Goal: Contribute content: Add original content to the website for others to see

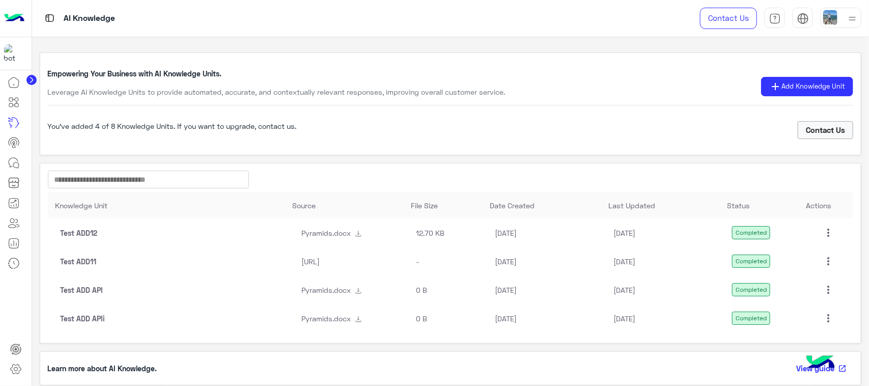
click at [822, 228] on mat-icon "more_vert" at bounding box center [828, 233] width 12 height 12
click at [809, 250] on button "Edit" at bounding box center [803, 256] width 57 height 24
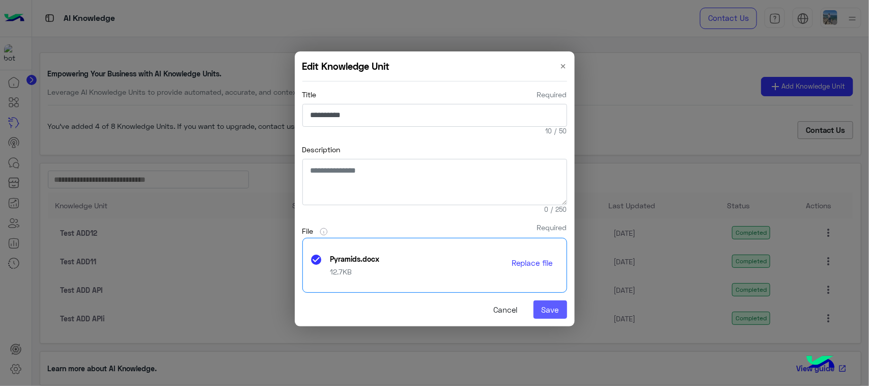
click at [543, 311] on button "Save" at bounding box center [551, 309] width 34 height 18
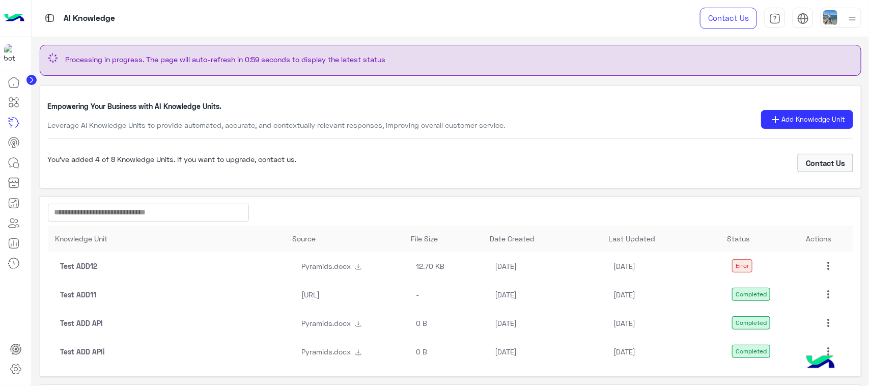
click at [825, 267] on mat-icon "more_vert" at bounding box center [828, 266] width 12 height 12
click at [813, 284] on button "Edit" at bounding box center [803, 289] width 57 height 24
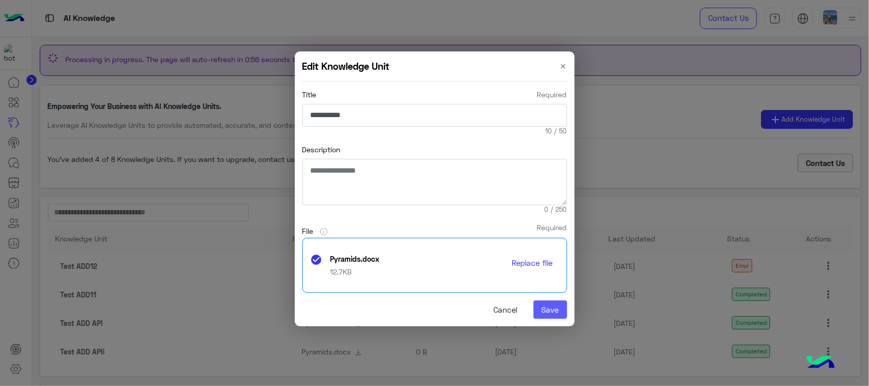
click at [552, 308] on button "Save" at bounding box center [551, 309] width 34 height 18
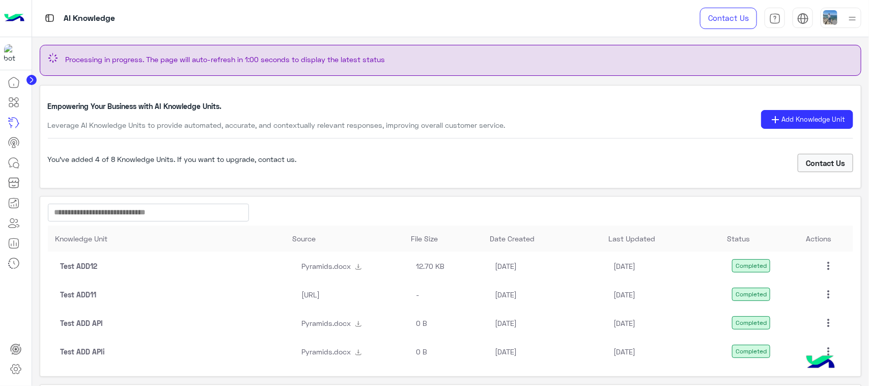
click at [826, 268] on mat-icon "more_vert" at bounding box center [828, 266] width 12 height 12
click at [794, 290] on span "Edit" at bounding box center [789, 289] width 12 height 8
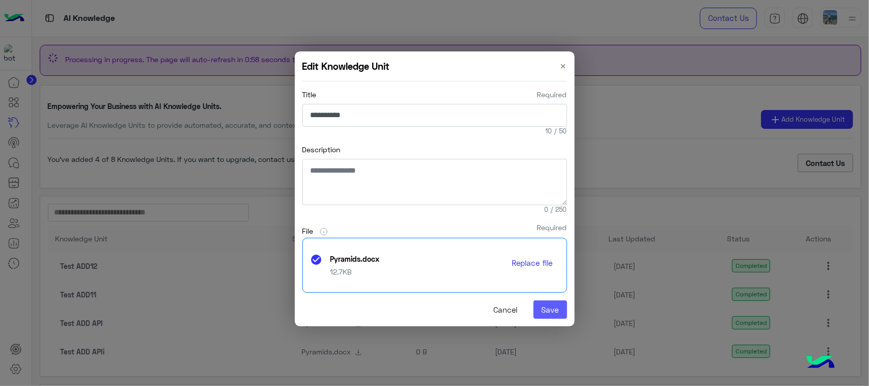
click at [560, 308] on button "Save" at bounding box center [551, 309] width 34 height 18
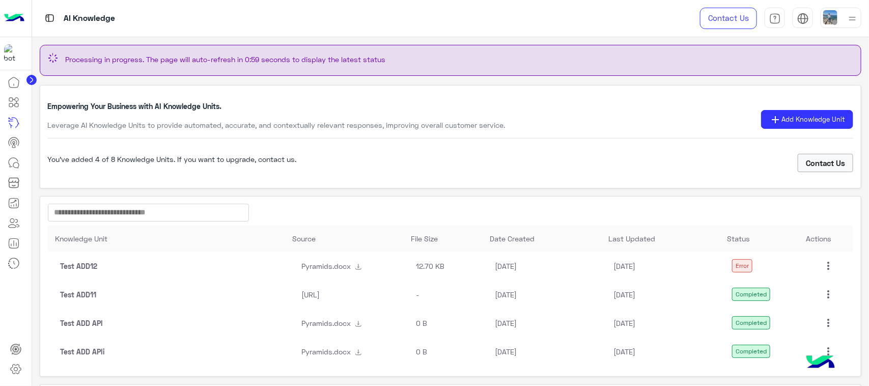
click at [825, 265] on mat-icon "more_vert" at bounding box center [828, 266] width 12 height 12
click at [803, 286] on button "Edit" at bounding box center [803, 289] width 57 height 24
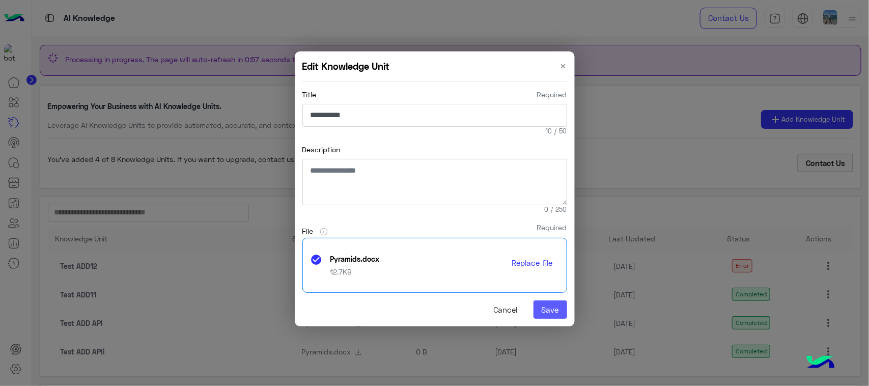
click at [550, 308] on button "Save" at bounding box center [551, 309] width 34 height 18
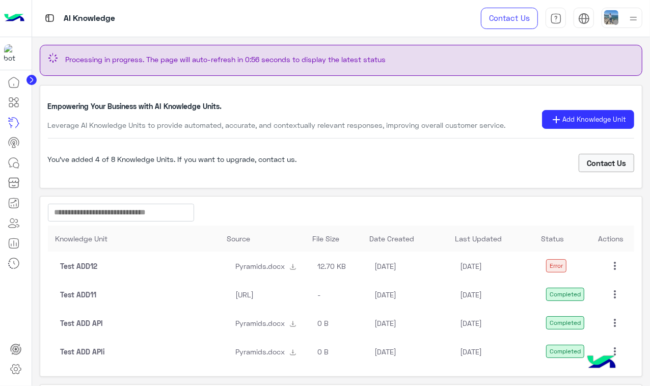
click at [613, 266] on mat-icon "more_vert" at bounding box center [615, 266] width 12 height 12
click at [596, 288] on button "Edit" at bounding box center [589, 289] width 57 height 24
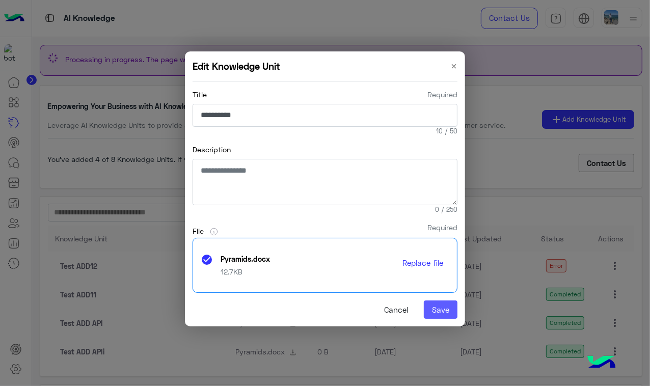
click at [446, 310] on button "Save" at bounding box center [441, 309] width 34 height 18
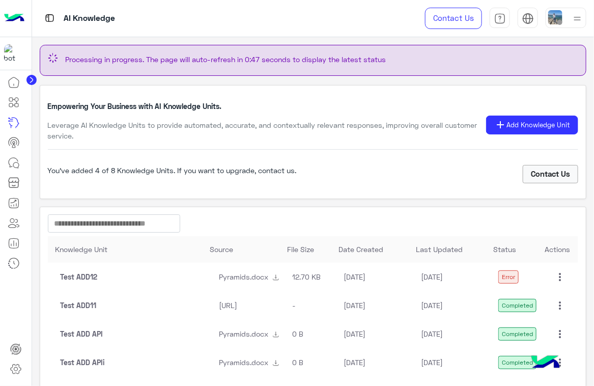
click at [505, 283] on div "Error" at bounding box center [509, 276] width 20 height 13
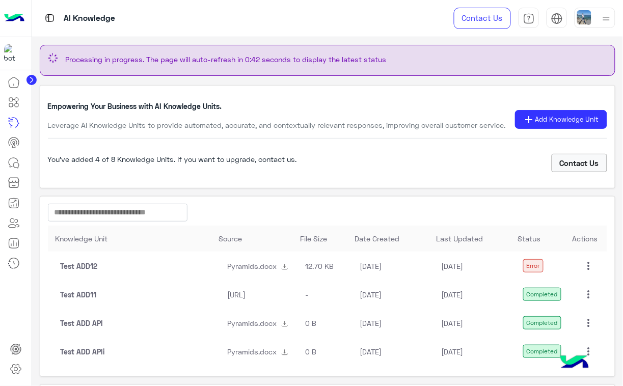
click at [585, 266] on mat-icon "more_vert" at bounding box center [588, 266] width 12 height 12
click at [582, 286] on button "Edit" at bounding box center [563, 289] width 57 height 24
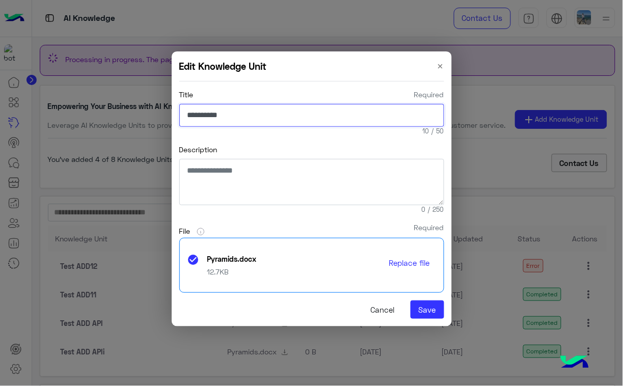
click at [335, 118] on input "**********" at bounding box center [311, 115] width 265 height 23
type input "**********"
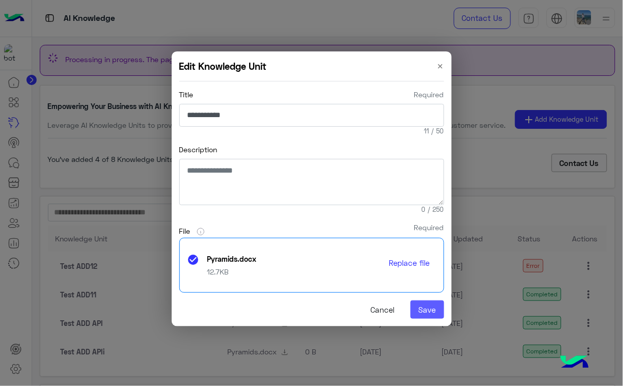
click at [433, 313] on button "Save" at bounding box center [427, 309] width 34 height 18
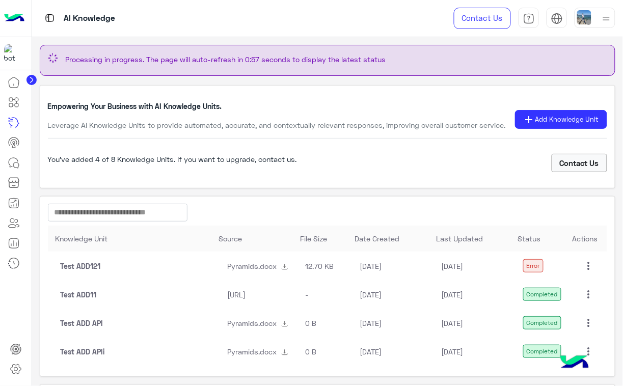
click at [585, 262] on mat-icon "more_vert" at bounding box center [588, 266] width 12 height 12
click at [574, 291] on button "Edit" at bounding box center [563, 289] width 57 height 24
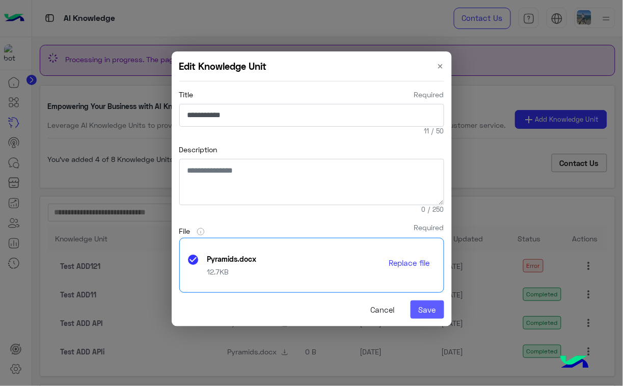
click at [433, 313] on button "Save" at bounding box center [427, 309] width 34 height 18
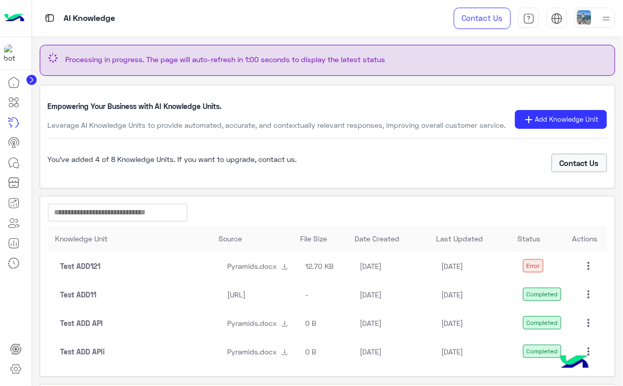
click at [585, 268] on mat-icon "more_vert" at bounding box center [588, 266] width 12 height 12
click at [543, 290] on span "Edit" at bounding box center [549, 289] width 12 height 8
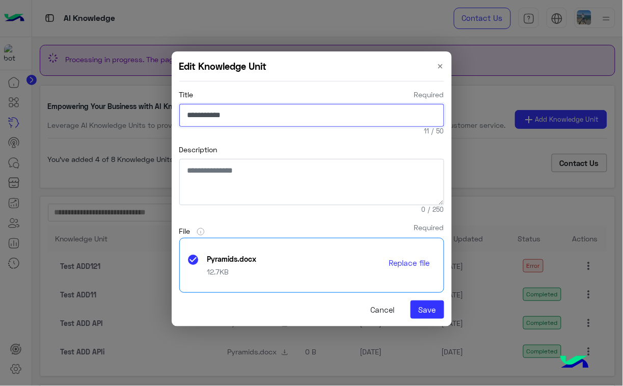
click at [278, 116] on input "**********" at bounding box center [311, 115] width 265 height 23
type input "**********"
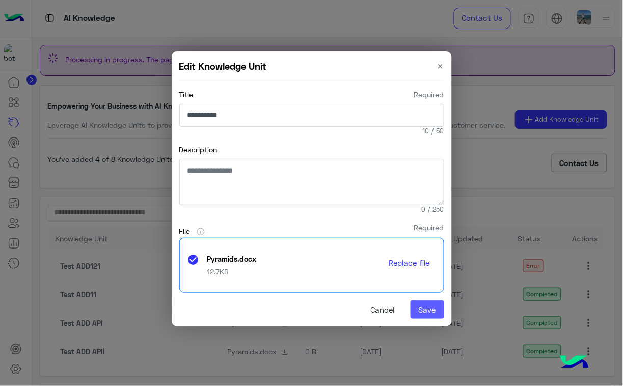
drag, startPoint x: 428, startPoint y: 309, endPoint x: 536, endPoint y: 298, distance: 108.5
click at [428, 309] on button "Save" at bounding box center [427, 309] width 34 height 18
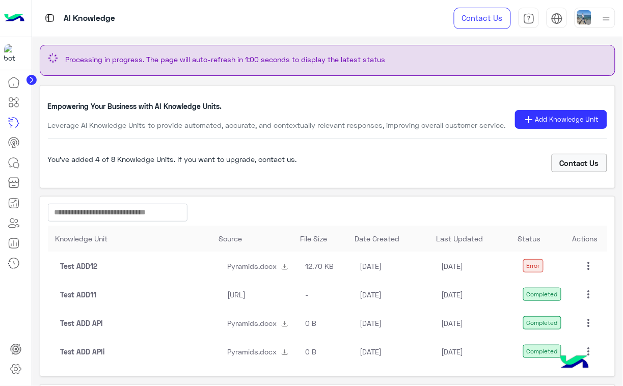
click at [585, 265] on mat-icon "more_vert" at bounding box center [588, 266] width 12 height 12
click at [563, 316] on span "Delete" at bounding box center [553, 314] width 20 height 8
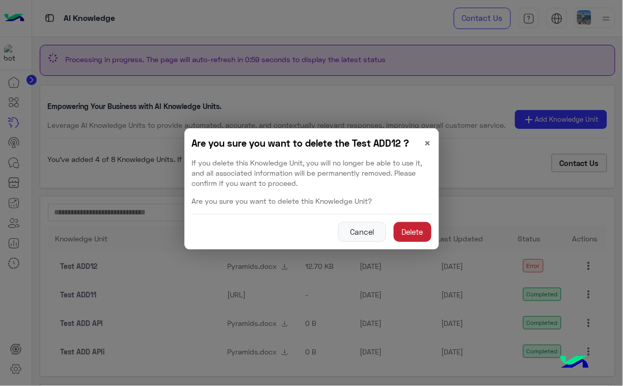
click at [409, 232] on button "Delete" at bounding box center [413, 232] width 38 height 20
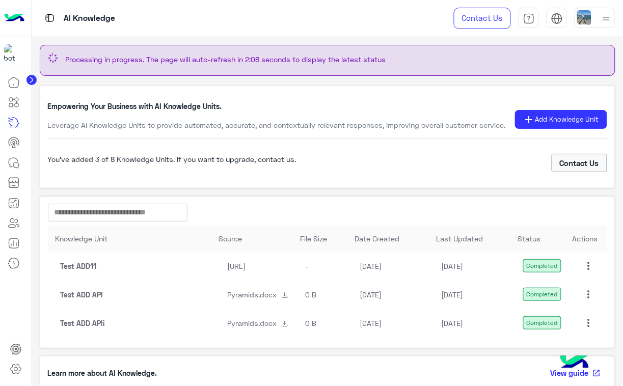
click at [584, 265] on mat-icon "more_vert" at bounding box center [588, 266] width 12 height 12
click at [569, 291] on button "Edit" at bounding box center [563, 289] width 57 height 24
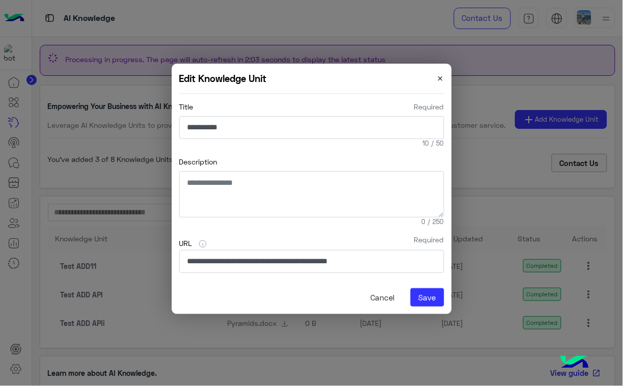
click at [438, 77] on span "×" at bounding box center [440, 78] width 7 height 14
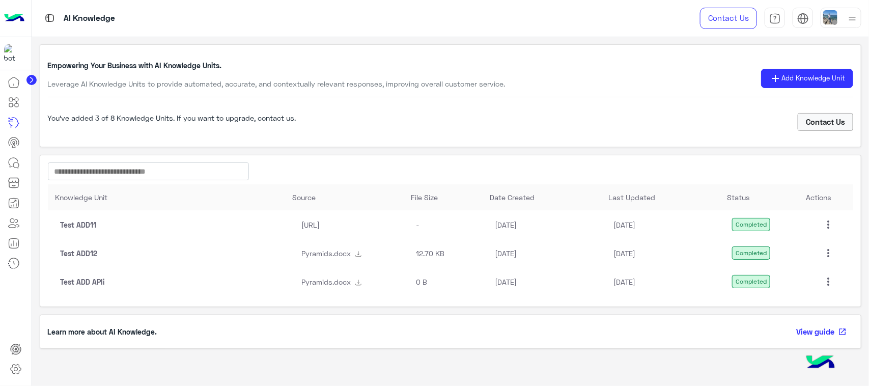
scroll to position [11, 0]
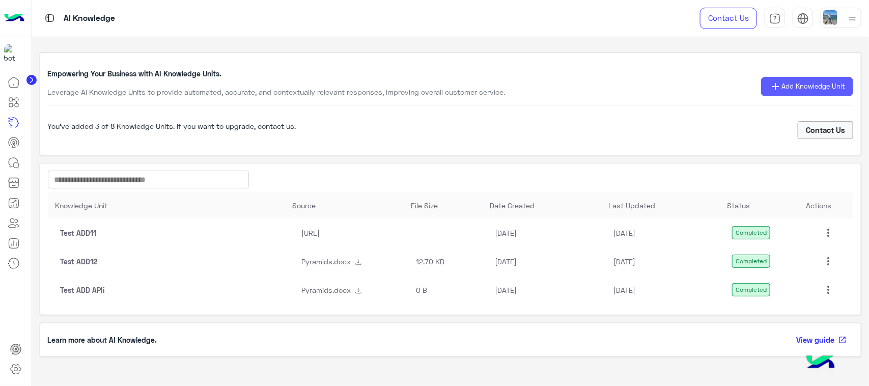
click at [782, 86] on span "Add Knowledge Unit" at bounding box center [814, 86] width 64 height 10
click at [651, 125] on div "You’ve added 3 of 8 Knowledge Units. If you want to upgrade, contact us. Contac…" at bounding box center [451, 130] width 806 height 18
click at [823, 233] on mat-icon "more_vert" at bounding box center [828, 233] width 12 height 12
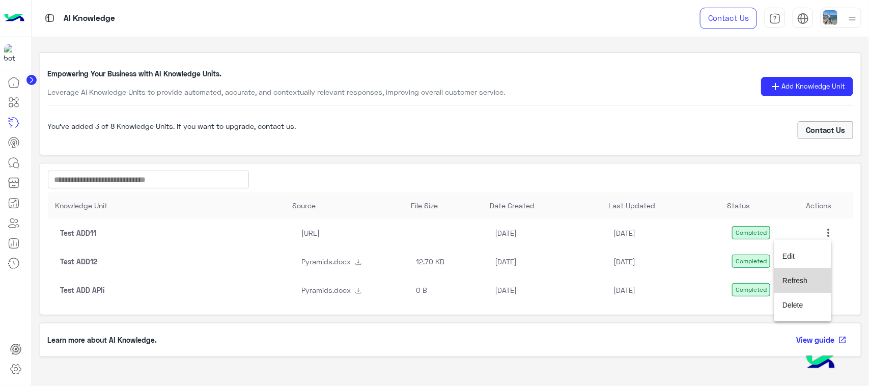
click at [800, 279] on span "Refresh" at bounding box center [795, 281] width 25 height 8
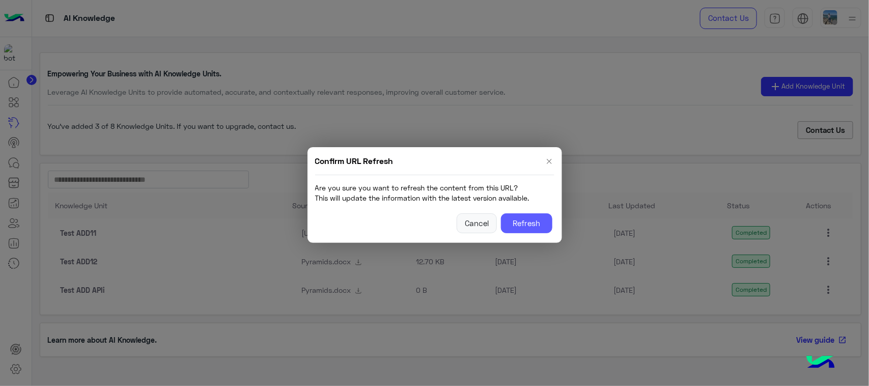
click at [529, 224] on button "Refresh" at bounding box center [526, 223] width 51 height 20
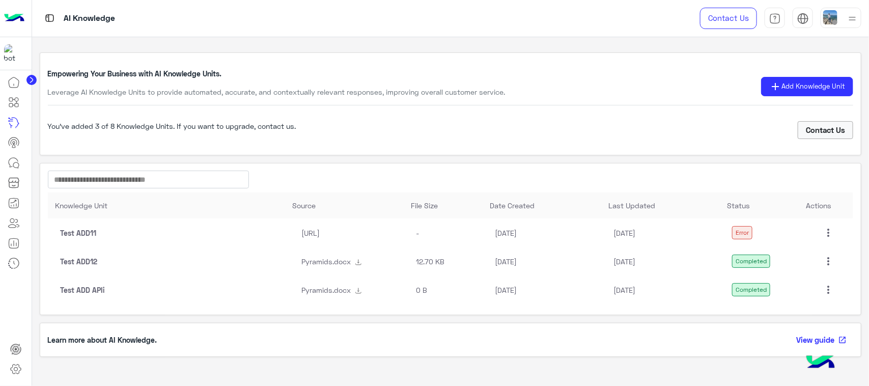
click at [827, 232] on mat-icon "more_vert" at bounding box center [828, 233] width 12 height 12
click at [801, 256] on button "Edit" at bounding box center [803, 256] width 57 height 24
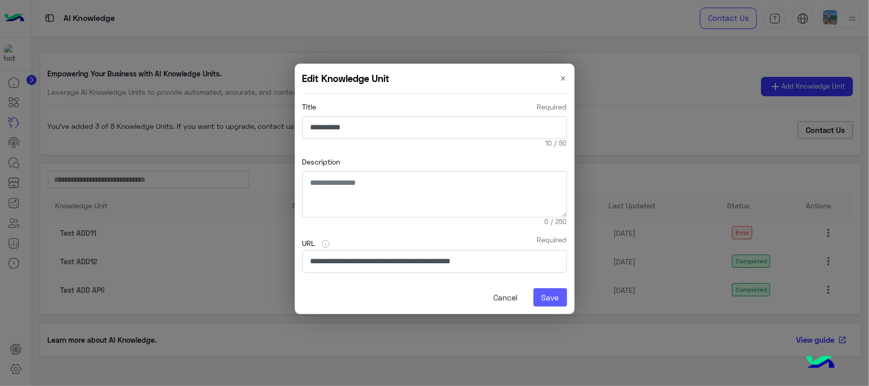
click at [553, 298] on button "Save" at bounding box center [551, 297] width 34 height 18
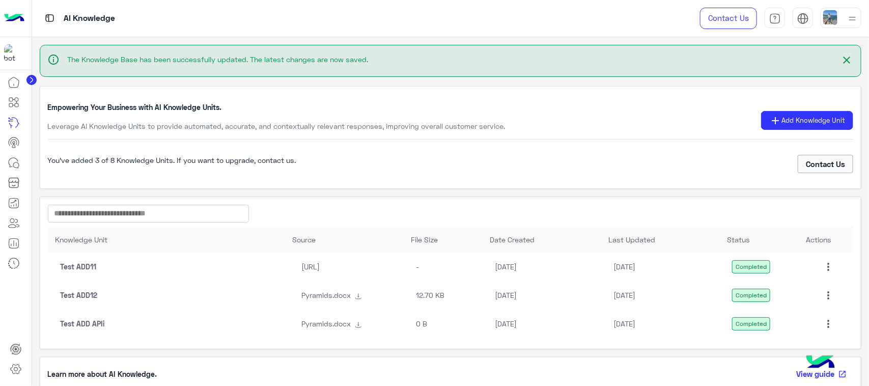
click at [844, 59] on span "close" at bounding box center [847, 60] width 12 height 12
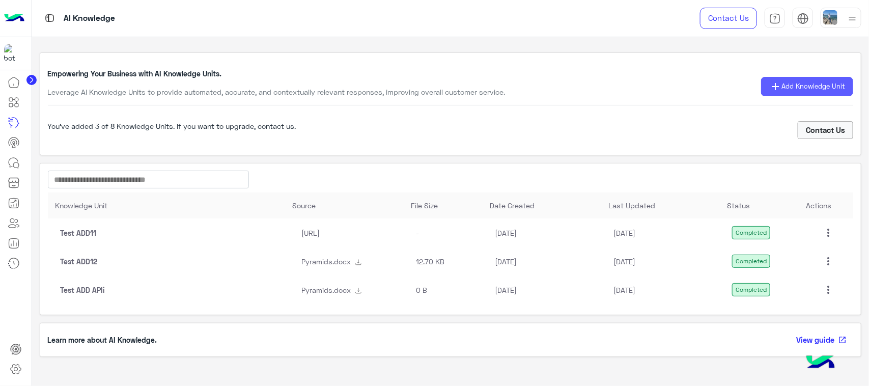
click at [777, 94] on button "add Add Knowledge Unit" at bounding box center [807, 86] width 92 height 19
click at [822, 232] on mat-icon "more_vert" at bounding box center [828, 233] width 12 height 12
click at [622, 338] on div at bounding box center [434, 193] width 869 height 386
click at [797, 90] on span "Add Knowledge Unit" at bounding box center [814, 86] width 64 height 10
click at [797, 131] on button "Upload file" at bounding box center [799, 129] width 75 height 19
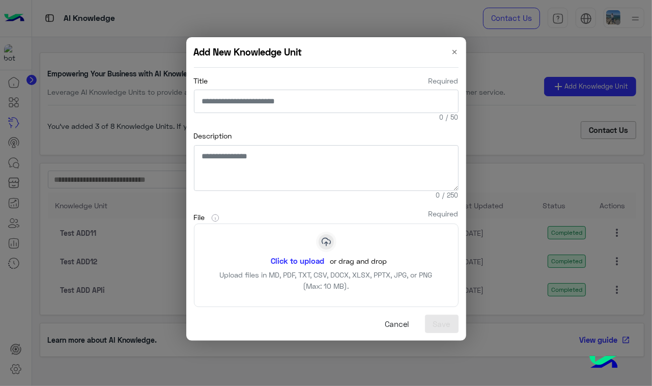
click at [300, 263] on button "Click to upload" at bounding box center [297, 260] width 65 height 17
click at [395, 321] on button "Cancel" at bounding box center [397, 324] width 40 height 18
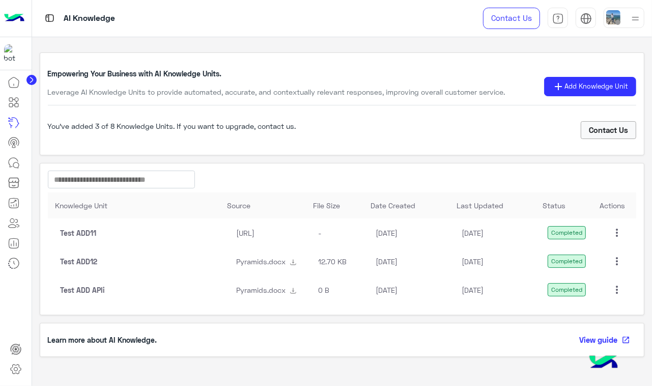
click at [611, 231] on mat-icon "more_vert" at bounding box center [617, 233] width 12 height 12
click at [600, 248] on button "Edit" at bounding box center [591, 256] width 57 height 24
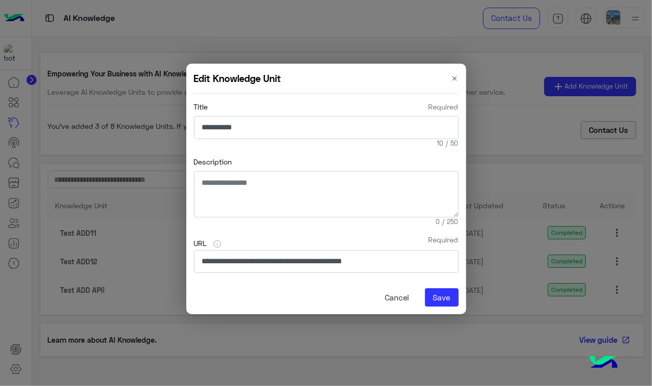
click at [395, 300] on button "Cancel" at bounding box center [397, 297] width 40 height 18
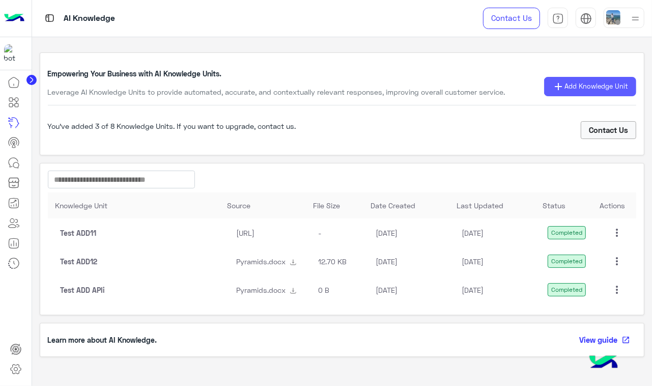
click at [558, 86] on span "add" at bounding box center [559, 86] width 12 height 12
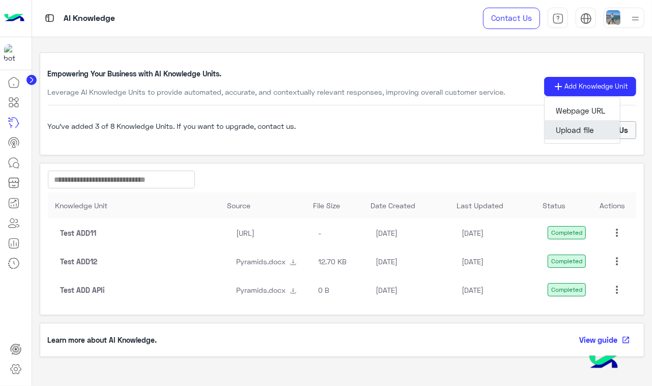
click at [589, 123] on button "Upload file" at bounding box center [582, 129] width 75 height 19
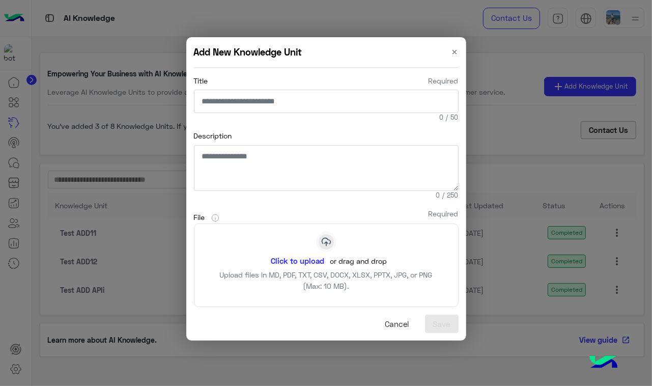
click at [298, 258] on button "Click to upload" at bounding box center [297, 260] width 65 height 17
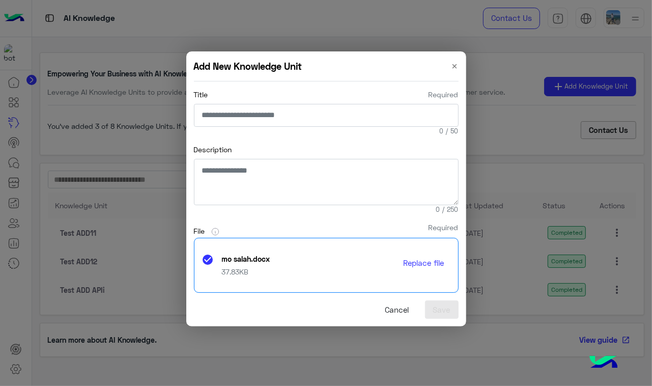
click at [390, 310] on button "Cancel" at bounding box center [397, 309] width 40 height 18
